Goal: Information Seeking & Learning: Learn about a topic

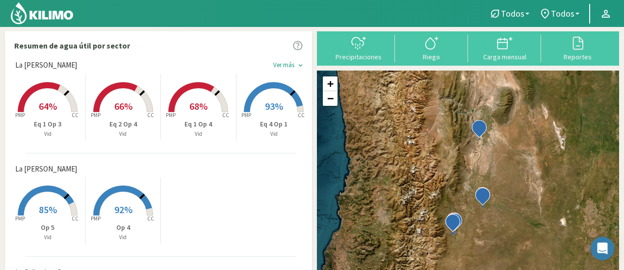
click at [297, 66] on div "keyboard_arrow_down" at bounding box center [300, 65] width 7 height 7
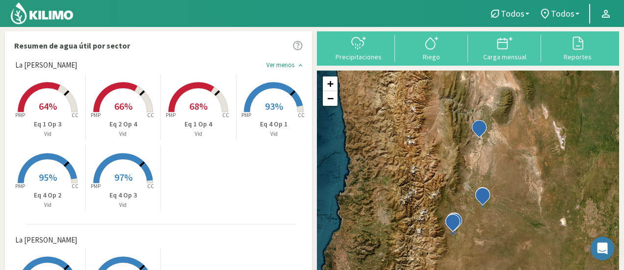
click at [297, 66] on div "keyboard_arrow_down" at bounding box center [300, 65] width 7 height 7
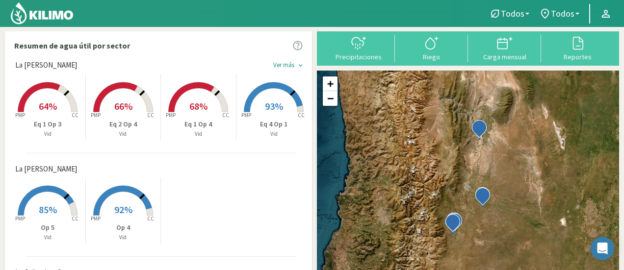
click at [297, 66] on div "keyboard_arrow_down" at bounding box center [300, 65] width 7 height 7
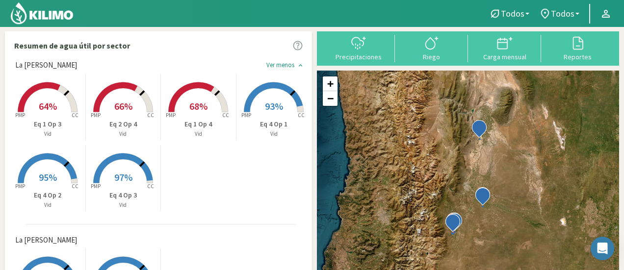
click at [297, 66] on div "keyboard_arrow_down" at bounding box center [300, 65] width 7 height 7
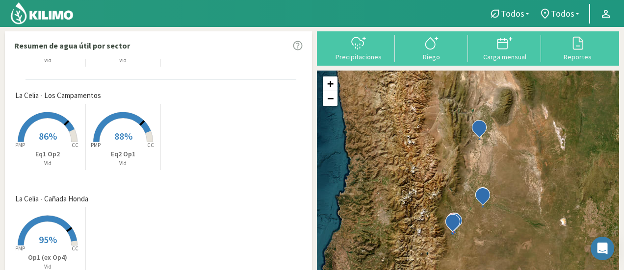
scroll to position [49, 0]
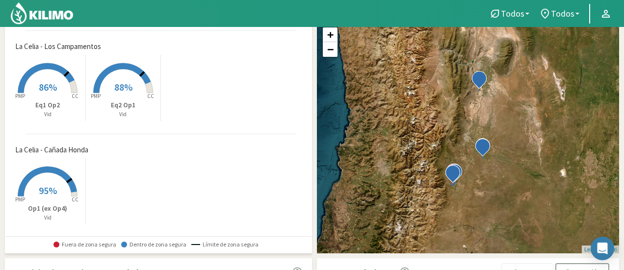
click at [33, 172] on icon at bounding box center [47, 182] width 59 height 30
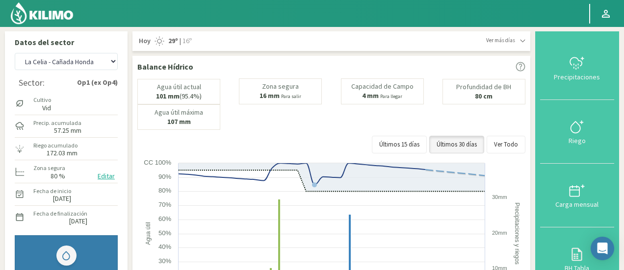
click at [523, 68] on icon at bounding box center [520, 67] width 10 height 10
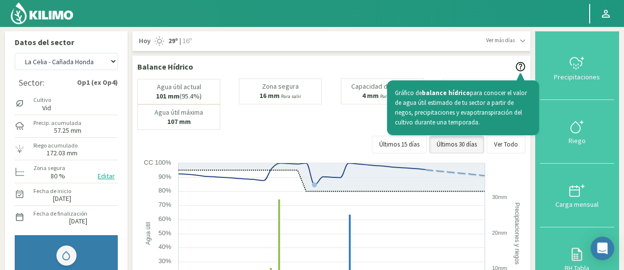
click at [352, 110] on div "Agua útil actual 101 mm (95.4%) [PERSON_NAME] 16 mm Para salir Capacidad [PERSO…" at bounding box center [331, 103] width 388 height 51
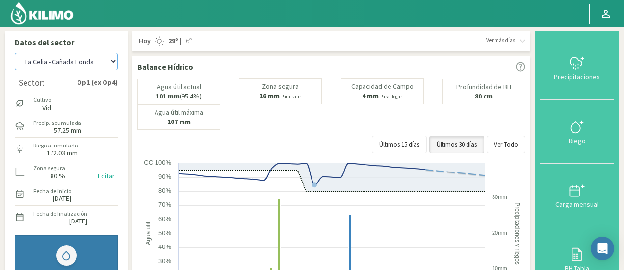
click at [101, 63] on select "La [PERSON_NAME] La [PERSON_NAME] Honda La [PERSON_NAME] La [PERSON_NAME] - Los…" at bounding box center [66, 61] width 103 height 17
click at [15, 53] on select "La [PERSON_NAME] La [PERSON_NAME] Honda La [PERSON_NAME] La [PERSON_NAME] - Los…" at bounding box center [66, 61] width 103 height 17
select select "7: Object"
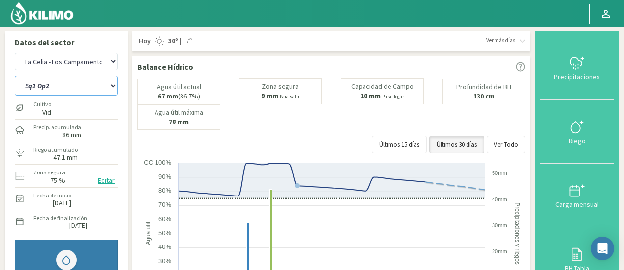
click at [78, 82] on select "Eq1 Op2 Eq2 Op1" at bounding box center [66, 86] width 103 height 20
select select "1: Object"
click at [15, 76] on select "Eq1 Op2 Eq2 Op1" at bounding box center [66, 86] width 103 height 20
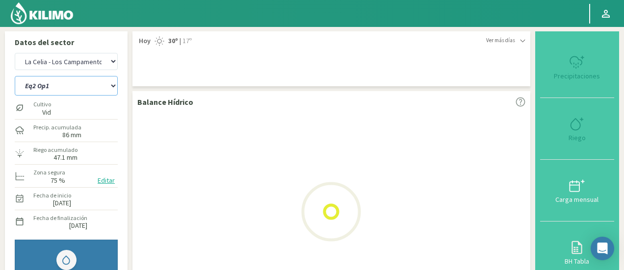
select select "11: Object"
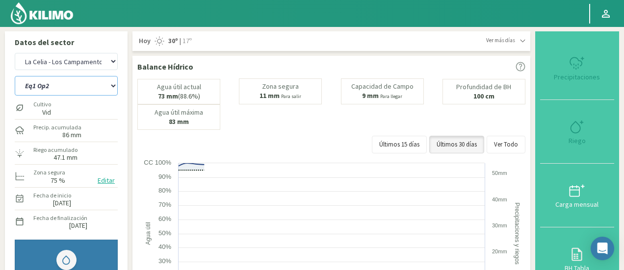
select select "3: Object"
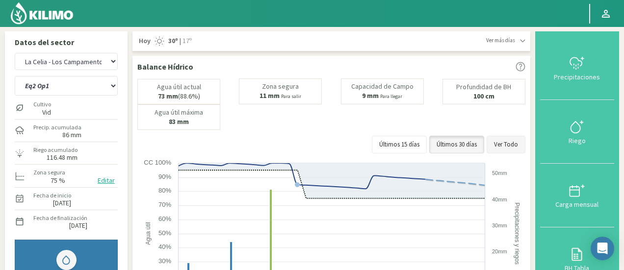
click at [505, 144] on button "Ver Todo" at bounding box center [505, 145] width 39 height 18
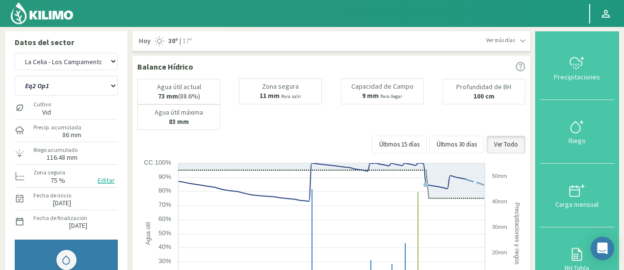
click at [503, 38] on span "Ver más días" at bounding box center [500, 40] width 29 height 8
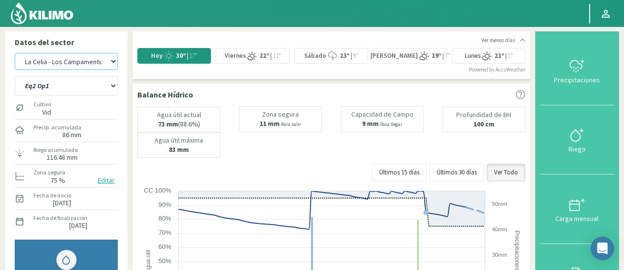
click at [83, 63] on select "La [PERSON_NAME] La [PERSON_NAME] Honda La [PERSON_NAME] La [PERSON_NAME] - Los…" at bounding box center [66, 61] width 103 height 17
click at [15, 53] on select "La [PERSON_NAME] La [PERSON_NAME] Honda La [PERSON_NAME] La [PERSON_NAME] - Los…" at bounding box center [66, 61] width 103 height 17
select select "12: Object"
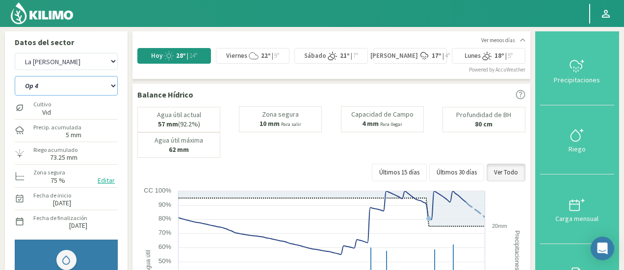
click at [90, 88] on select "Op 4 Op 5" at bounding box center [66, 86] width 103 height 20
click at [80, 84] on select "Op 4 Op 5" at bounding box center [66, 86] width 103 height 20
select select "5: Object"
click at [15, 76] on select "Op 4 Op 5" at bounding box center [66, 86] width 103 height 20
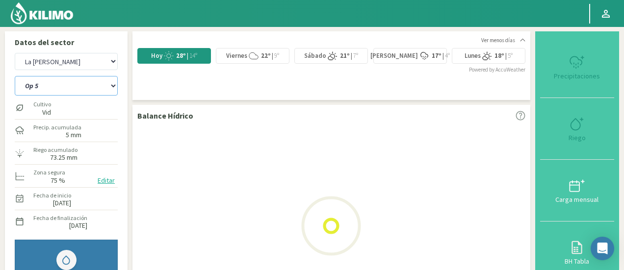
select select "16: Object"
select select "7: Object"
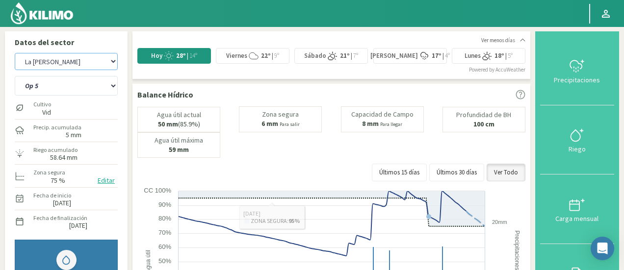
click at [85, 57] on select "La [PERSON_NAME] La [PERSON_NAME] Honda La [PERSON_NAME] La [PERSON_NAME] - Los…" at bounding box center [66, 61] width 103 height 17
click at [15, 53] on select "La [PERSON_NAME] La [PERSON_NAME] Honda La [PERSON_NAME] La [PERSON_NAME] - Los…" at bounding box center [66, 61] width 103 height 17
select select "22: Object"
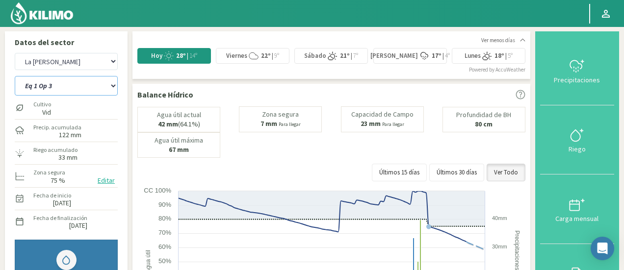
click at [89, 85] on select "Eq 1 Op 3 Eq 1 Op 4 Eq 2 Op 4 Eq 4 Op 1 Eq 4 Op 2 Eq 4 Op 3" at bounding box center [66, 86] width 103 height 20
select select "9: Object"
click at [15, 76] on select "Eq 1 Op 3 Eq 1 Op 4 Eq 2 Op 4 Eq 4 Op 1 Eq 4 Op 2 Eq 4 Op 3" at bounding box center [66, 86] width 103 height 20
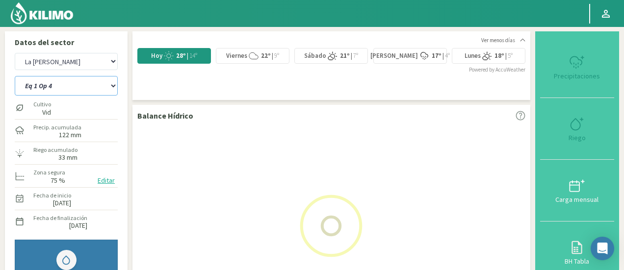
select select "26: Object"
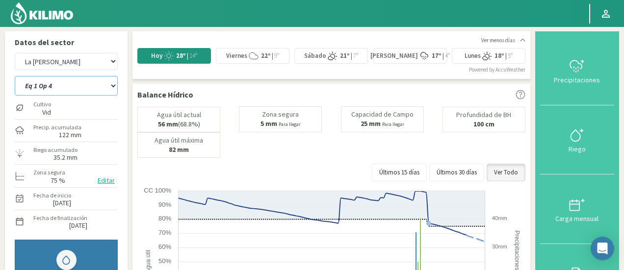
click at [58, 89] on select "Eq 1 Op 3 Eq 1 Op 4 Eq 2 Op 4 Eq 4 Op 1 Eq 4 Op 2 Eq 4 Op 3" at bounding box center [66, 86] width 103 height 20
select select "16: Object"
click at [15, 76] on select "Eq 1 Op 3 Eq 1 Op 4 Eq 2 Op 4 Eq 4 Op 1 Eq 4 Op 2 Eq 4 Op 3" at bounding box center [66, 86] width 103 height 20
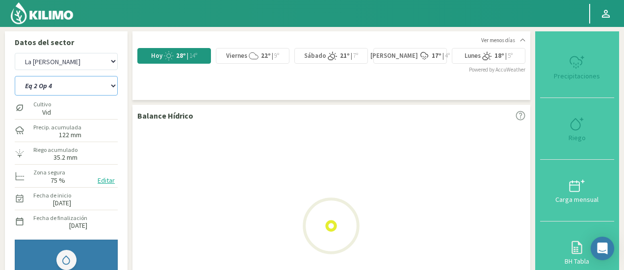
select select "30: Object"
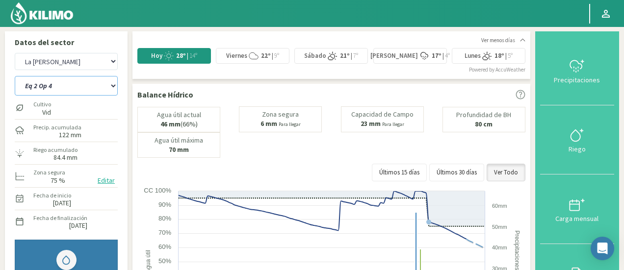
click at [104, 89] on select "Eq 1 Op 3 Eq 1 Op 4 Eq 2 Op 4 Eq 4 Op 1 Eq 4 Op 2 Eq 4 Op 3" at bounding box center [66, 86] width 103 height 20
click at [15, 76] on select "Eq 1 Op 3 Eq 1 Op 4 Eq 2 Op 4 Eq 4 Op 1 Eq 4 Op 2 Eq 4 Op 3" at bounding box center [66, 86] width 103 height 20
click at [73, 82] on select "Eq 1 Op 3 Eq 1 Op 4 Eq 2 Op 4 Eq 4 Op 1 Eq 4 Op 2 Eq 4 Op 3" at bounding box center [66, 86] width 103 height 20
select select "23: Object"
click at [15, 76] on select "Eq 1 Op 3 Eq 1 Op 4 Eq 2 Op 4 Eq 4 Op 1 Eq 4 Op 2 Eq 4 Op 3" at bounding box center [66, 86] width 103 height 20
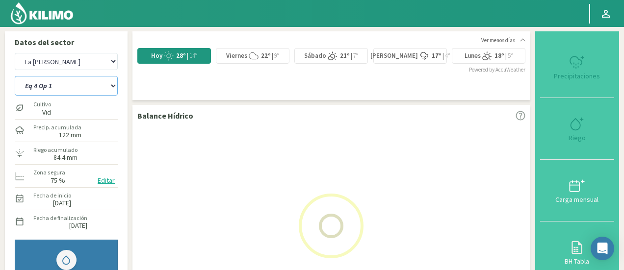
select select "34: Object"
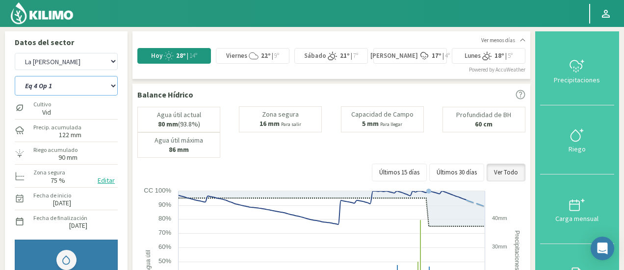
click at [84, 77] on select "Eq 1 Op 3 Eq 1 Op 4 Eq 2 Op 4 Eq 4 Op 1 Eq 4 Op 2 Eq 4 Op 3" at bounding box center [66, 86] width 103 height 20
select select "30: Object"
click at [15, 76] on select "Eq 1 Op 3 Eq 1 Op 4 Eq 2 Op 4 Eq 4 Op 1 Eq 4 Op 2 Eq 4 Op 3" at bounding box center [66, 86] width 103 height 20
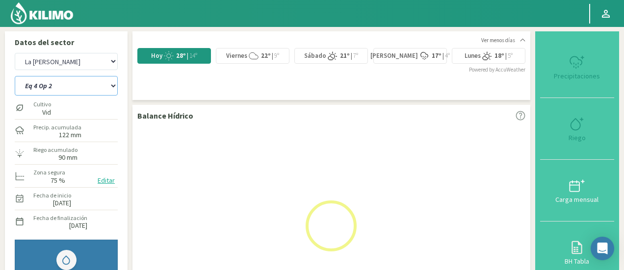
select select "38: Object"
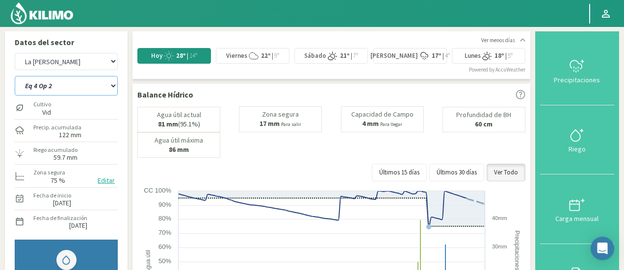
click at [76, 82] on select "Eq 1 Op 3 Eq 1 Op 4 Eq 2 Op 4 Eq 4 Op 1 Eq 4 Op 2 Eq 4 Op 3" at bounding box center [66, 86] width 103 height 20
select select "37: Object"
click at [15, 76] on select "Eq 1 Op 3 Eq 1 Op 4 Eq 2 Op 4 Eq 4 Op 1 Eq 4 Op 2 Eq 4 Op 3" at bounding box center [66, 86] width 103 height 20
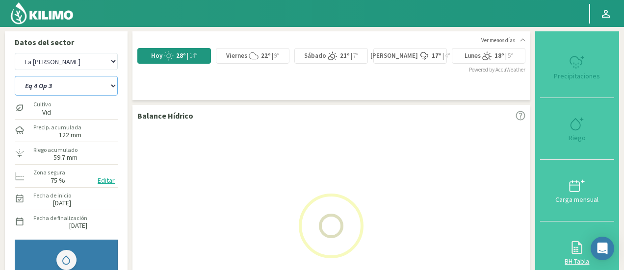
select select "42: Object"
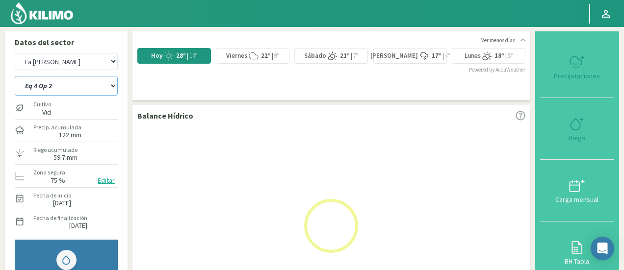
select select "43: Object"
